Goal: Check status: Check status

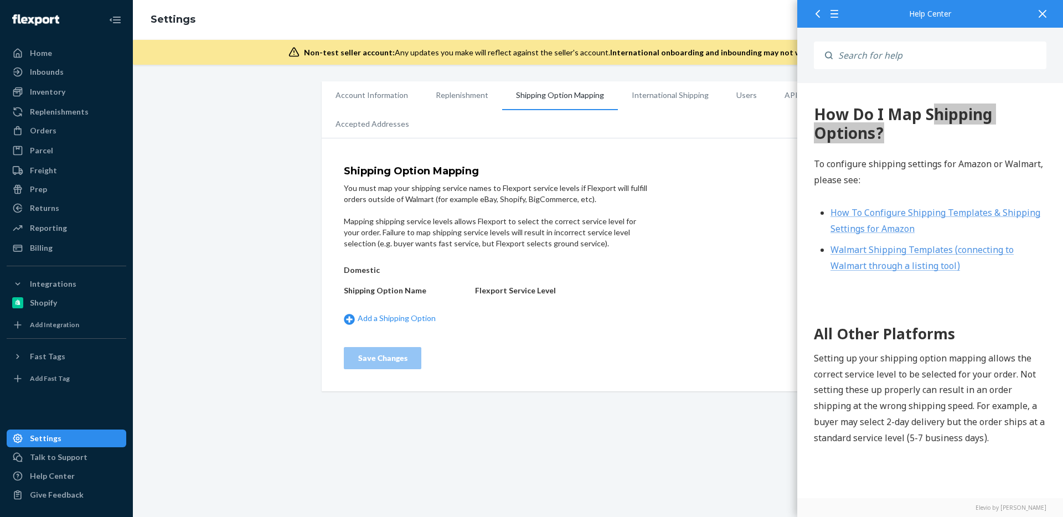
click at [696, 148] on div "Shipping Option Mapping You must map your shipping service names to Flexport se…" at bounding box center [598, 267] width 553 height 247
click at [1044, 12] on icon at bounding box center [1043, 14] width 8 height 8
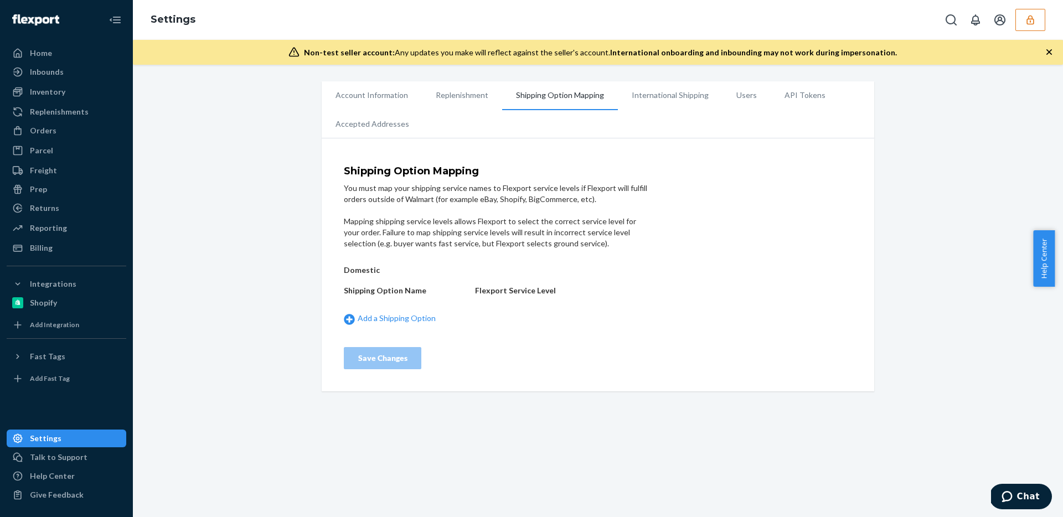
drag, startPoint x: 797, startPoint y: 131, endPoint x: 710, endPoint y: 133, distance: 86.9
click at [798, 131] on ul "Account Information Replenishment Shipping Option Mapping International Shippin…" at bounding box center [598, 109] width 553 height 57
click at [68, 46] on div "Home" at bounding box center [66, 53] width 117 height 16
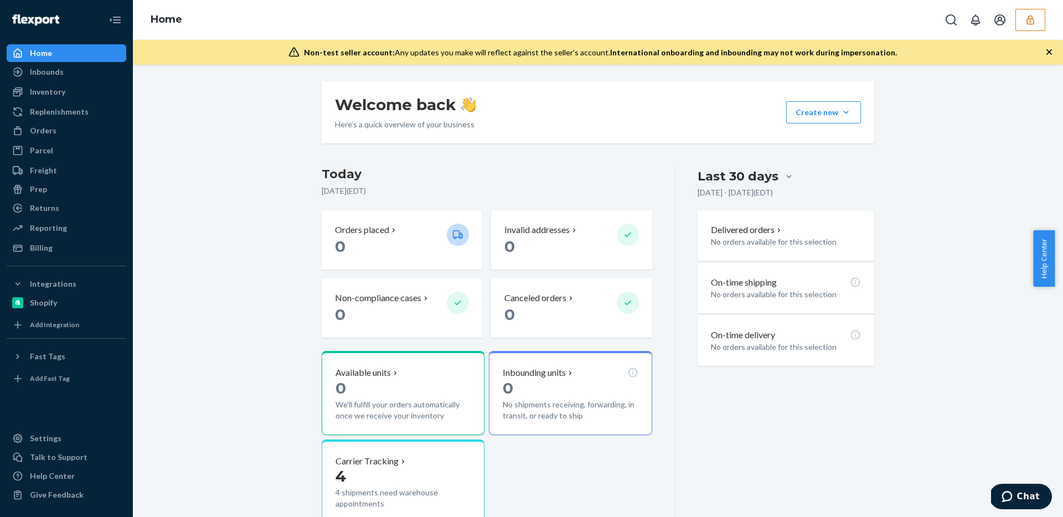
click at [606, 149] on div "Welcome back Here’s a quick overview of your business Create new Create new inb…" at bounding box center [597, 346] width 569 height 530
click at [113, 208] on div "Returns" at bounding box center [66, 208] width 117 height 16
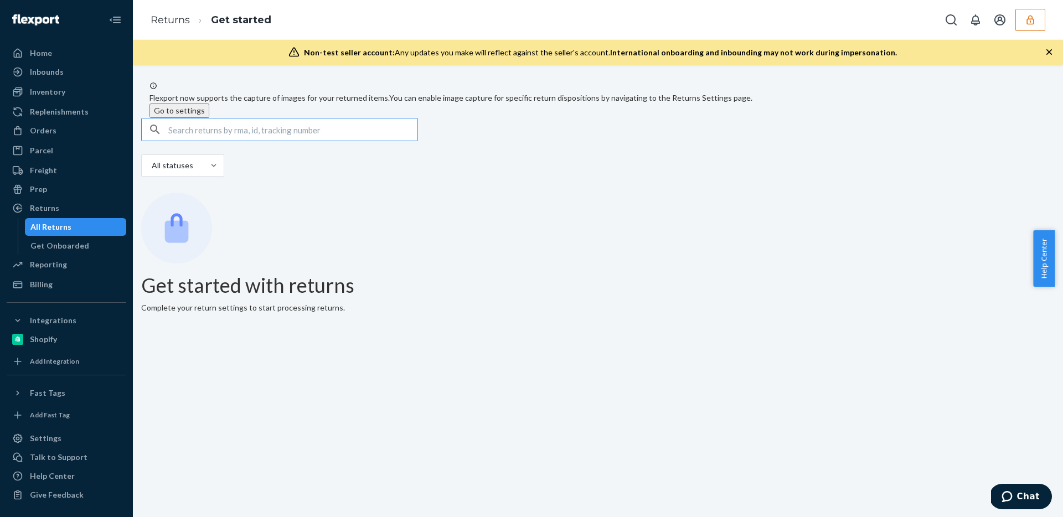
click at [1044, 4] on div "Returns Get started" at bounding box center [598, 20] width 930 height 40
click at [1038, 13] on button "button" at bounding box center [1030, 20] width 30 height 22
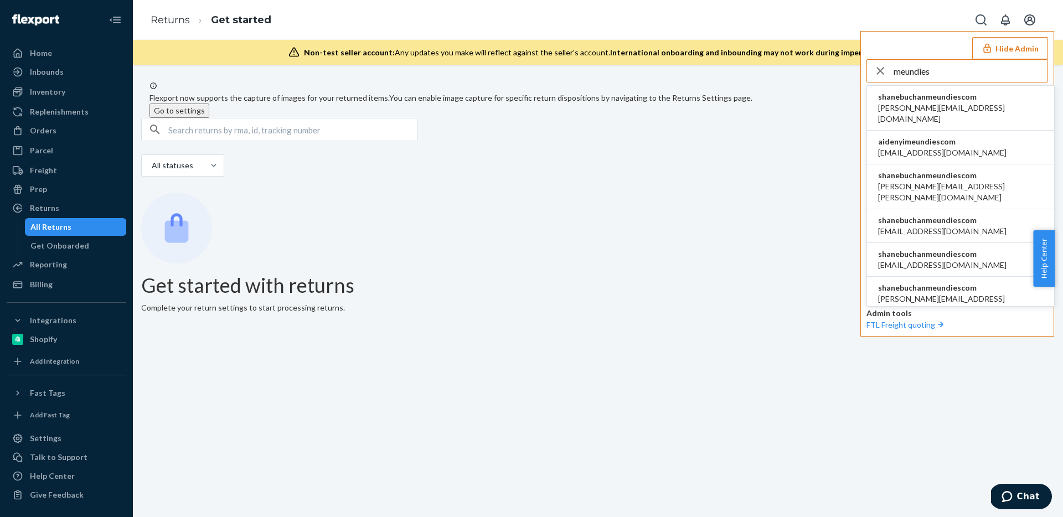
type input "meundies"
click at [942, 95] on span "shanebuchanmeundiescom" at bounding box center [960, 96] width 165 height 11
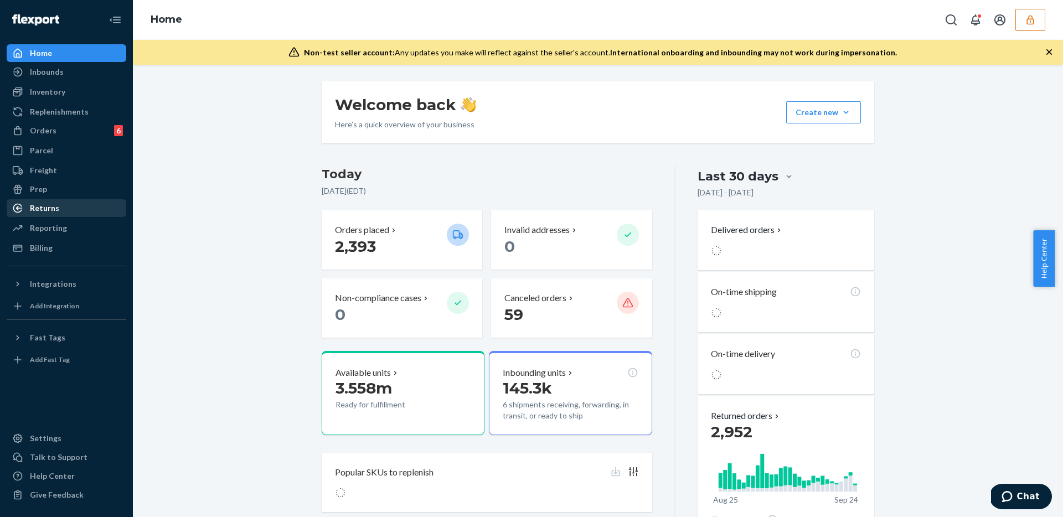
click at [81, 207] on div "Returns" at bounding box center [66, 208] width 117 height 16
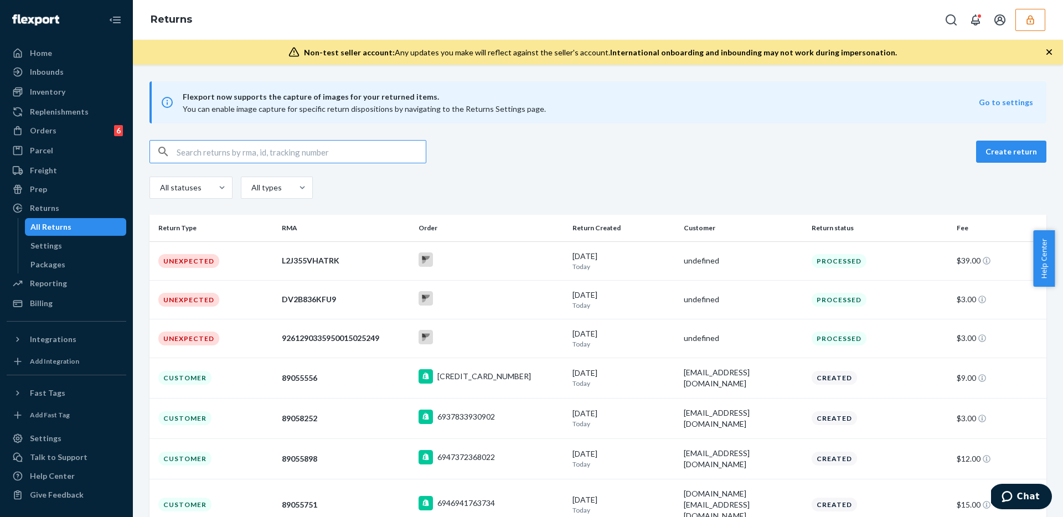
click at [321, 146] on input "text" at bounding box center [301, 152] width 249 height 22
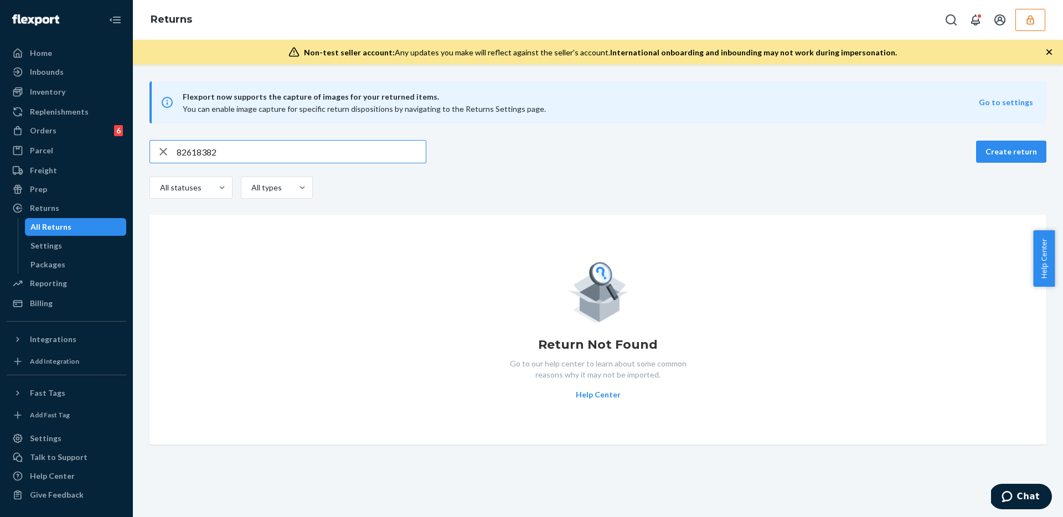
type input "82618382"
click at [184, 194] on div "All statuses" at bounding box center [181, 188] width 62 height 20
click at [146, 188] on input "All statuses" at bounding box center [146, 188] width 0 height 0
click at [303, 204] on div "82618382 Create return option All statuses focused, 1 of 9. 9 results available…" at bounding box center [597, 292] width 913 height 304
click at [163, 156] on icon "button" at bounding box center [163, 152] width 13 height 22
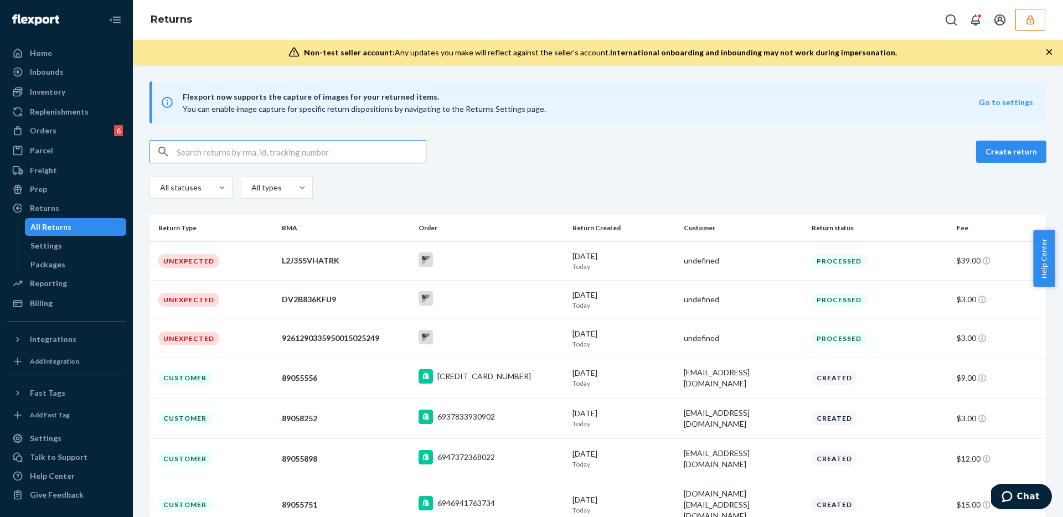
click at [268, 159] on input "text" at bounding box center [301, 152] width 249 height 22
paste input "82618382"
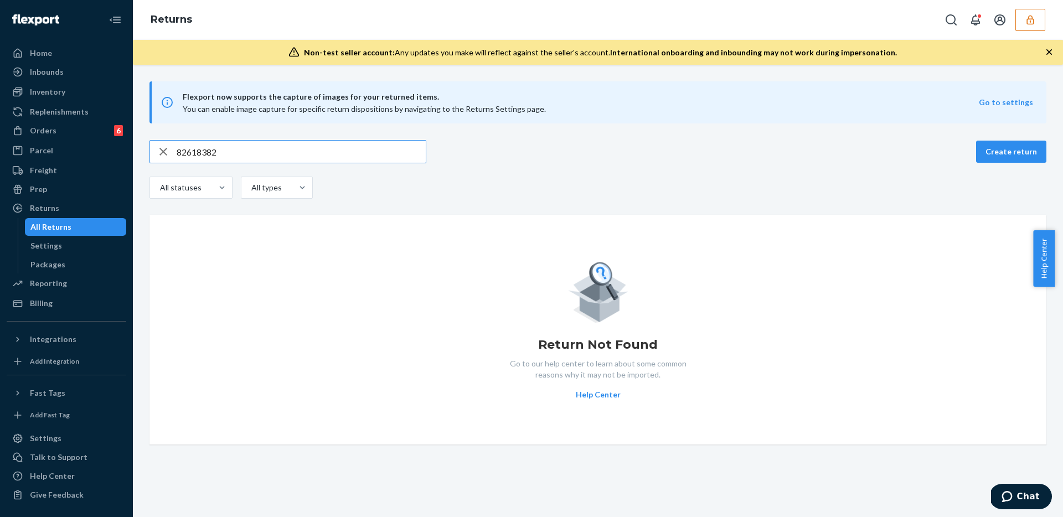
type input "82618382"
click at [633, 172] on div "82618382 Create return All statuses All types" at bounding box center [597, 170] width 897 height 61
click at [55, 188] on div "Prep" at bounding box center [66, 190] width 117 height 16
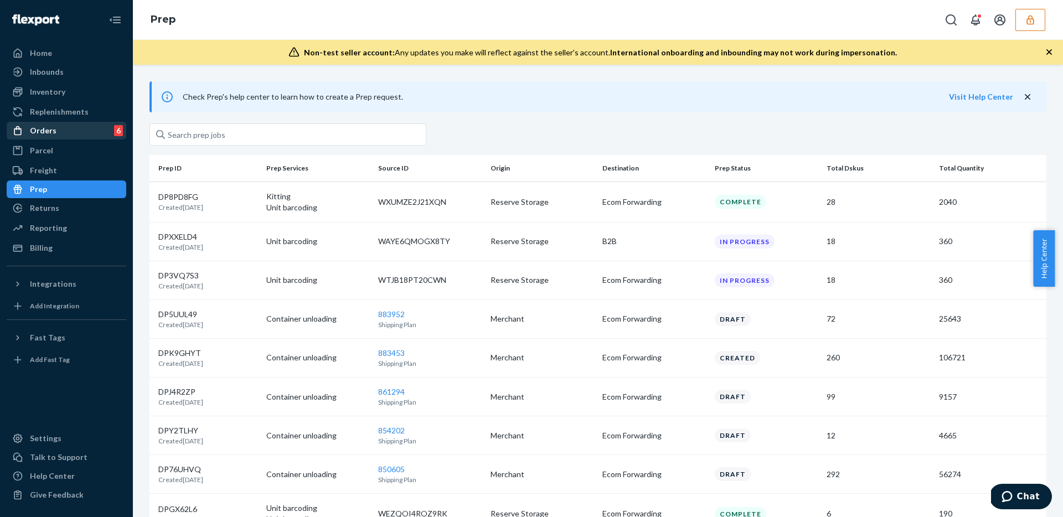
click at [69, 130] on div "Orders 6" at bounding box center [66, 131] width 117 height 16
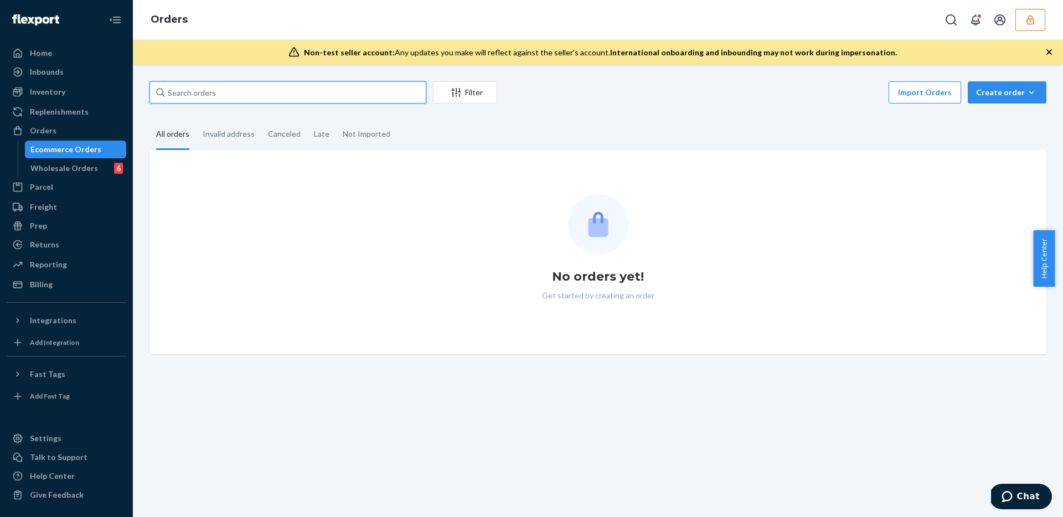
click at [273, 89] on input "text" at bounding box center [287, 92] width 277 height 22
paste input "82618382"
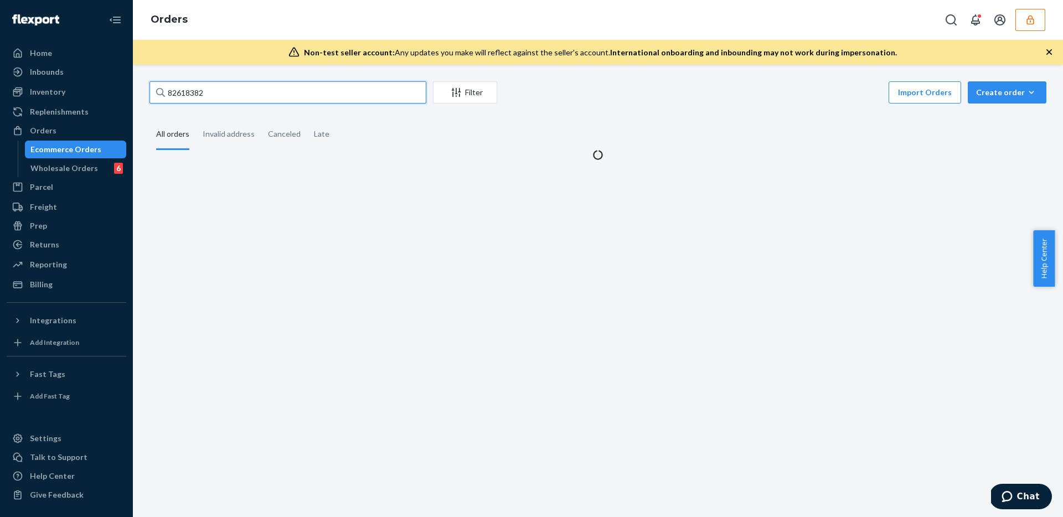
type input "82618382"
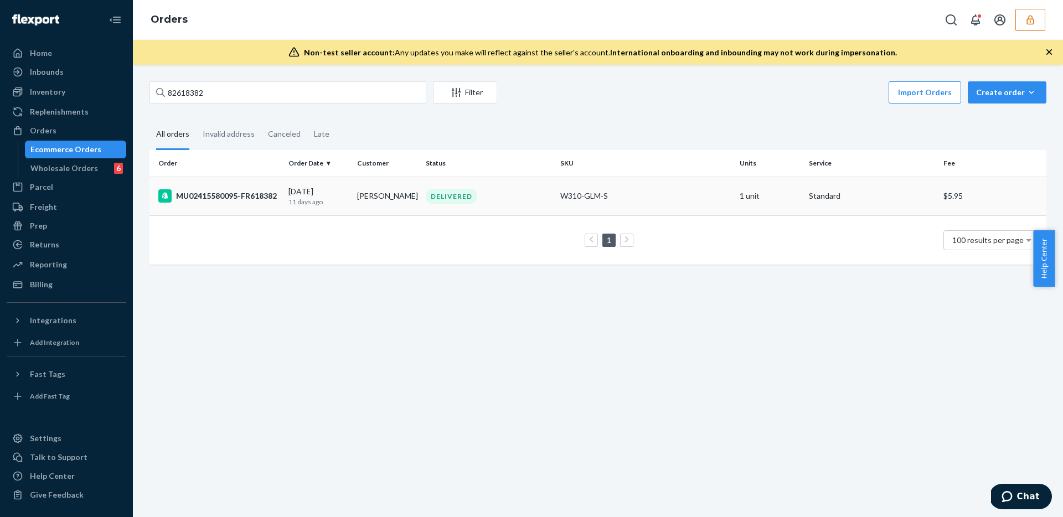
click at [586, 205] on td "W310-GLM-S" at bounding box center [645, 196] width 179 height 39
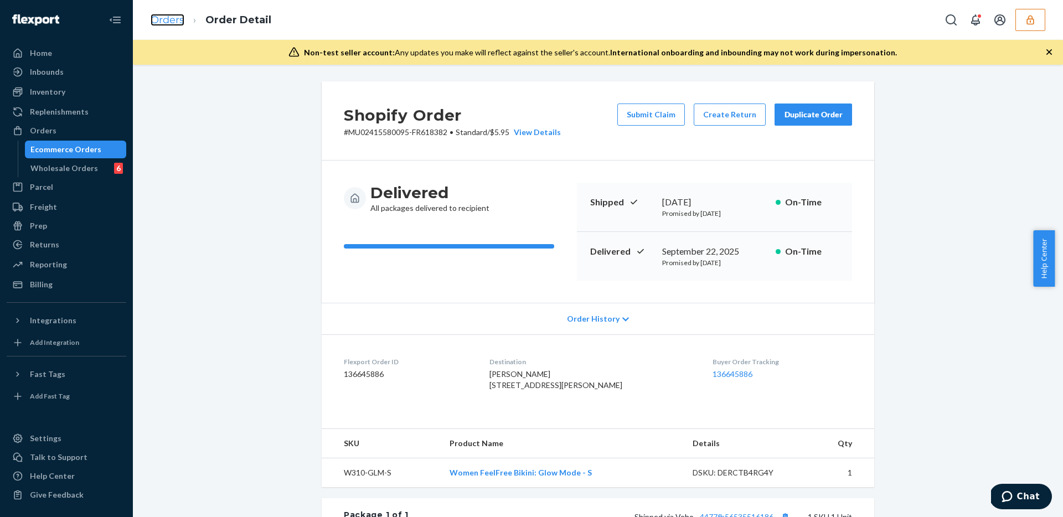
click at [158, 22] on link "Orders" at bounding box center [168, 20] width 34 height 12
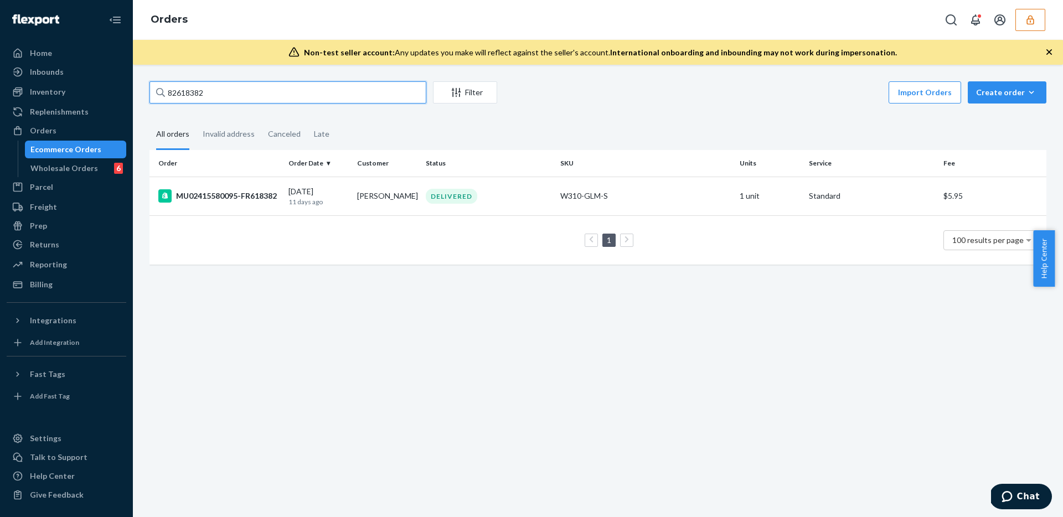
click at [266, 99] on input "82618382" at bounding box center [287, 92] width 277 height 22
click at [505, 205] on td "DELIVERED" at bounding box center [488, 196] width 135 height 39
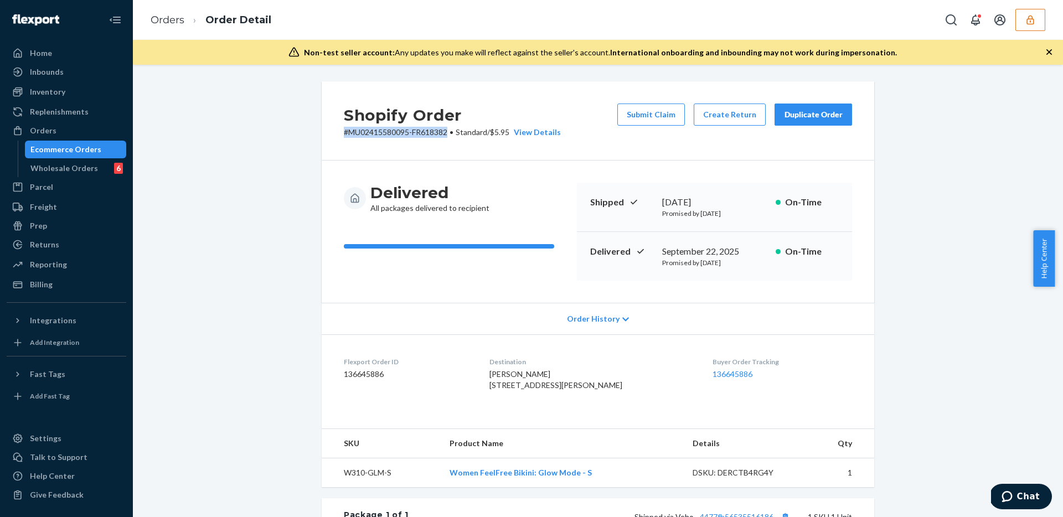
drag, startPoint x: 339, startPoint y: 132, endPoint x: 447, endPoint y: 130, distance: 107.4
click at [447, 130] on p "# MU02415580095-FR618382 • Standard / $5.95 View Details" at bounding box center [452, 132] width 217 height 11
copy p "# MU02415580095-FR618382"
click at [864, 173] on div "Delivered All packages delivered to recipient Shipped [DATE] Promised by [DATE]…" at bounding box center [598, 232] width 553 height 142
click at [547, 14] on div "Orders Order Detail" at bounding box center [598, 20] width 930 height 40
